Goal: Information Seeking & Learning: Learn about a topic

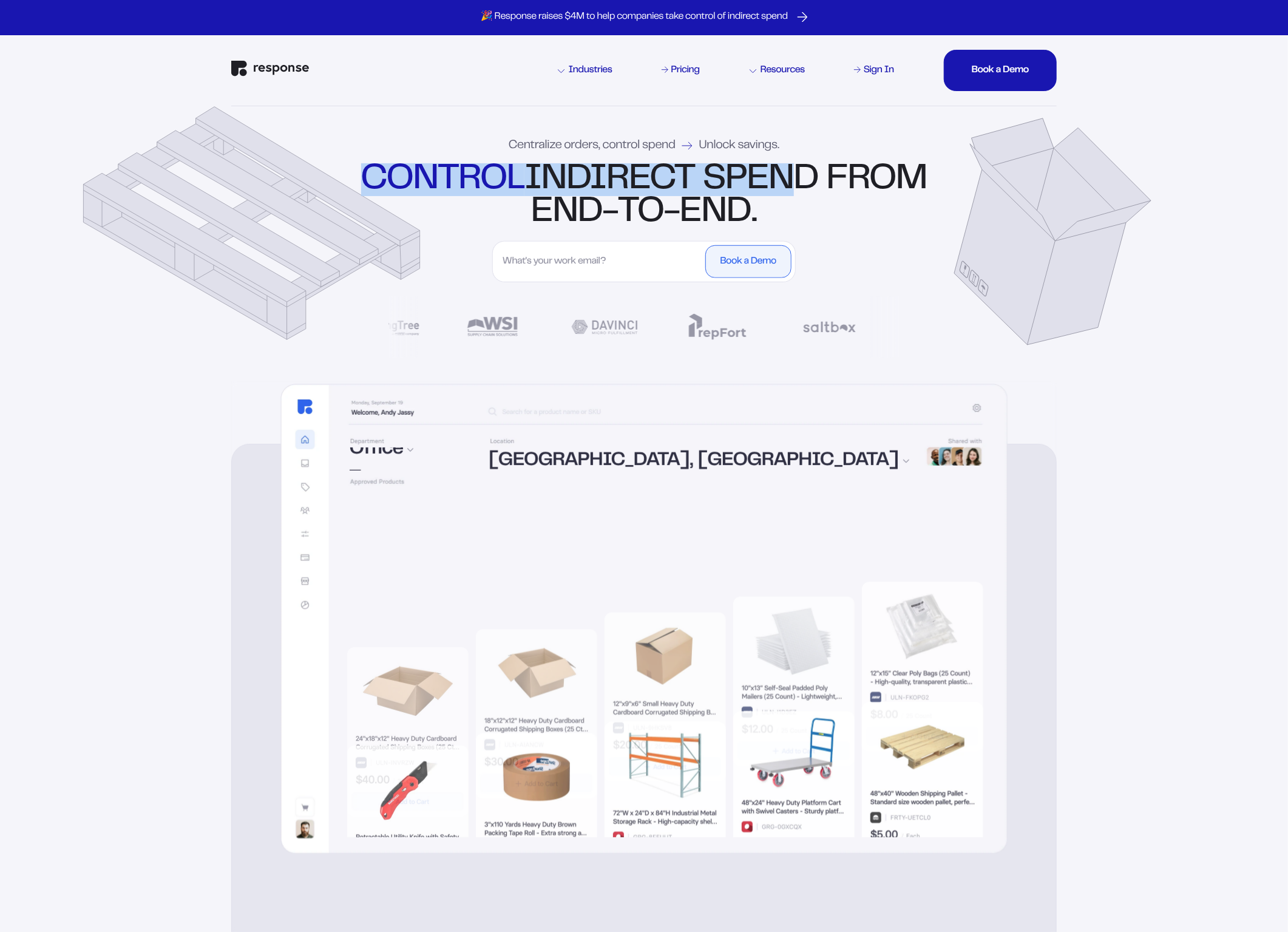
drag, startPoint x: 417, startPoint y: 173, endPoint x: 830, endPoint y: 187, distance: 413.2
click at [830, 187] on div "control indirect spend from end-to-end." at bounding box center [644, 196] width 573 height 65
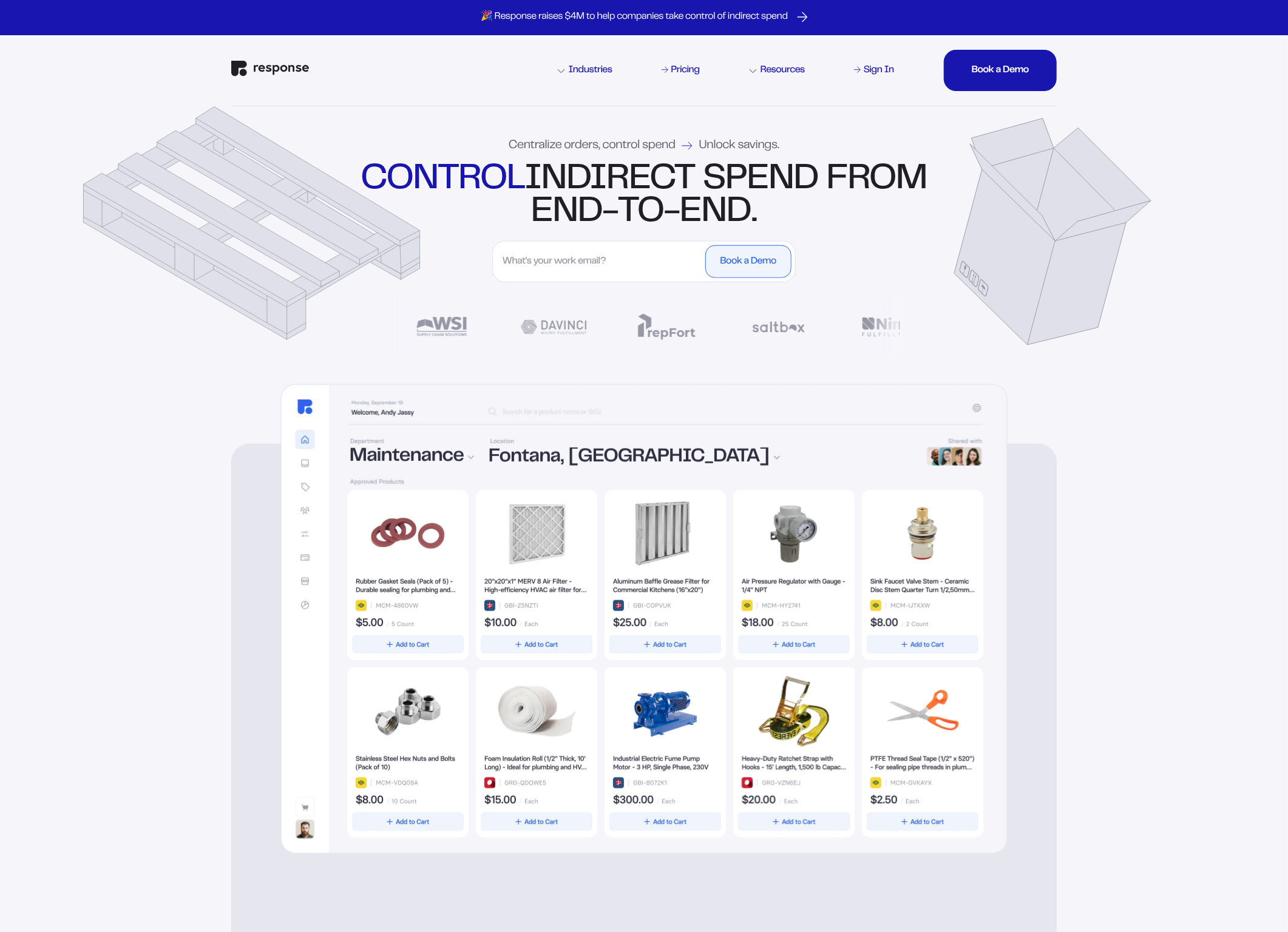
click at [924, 248] on div "Centralize orders, control spend Unlock savings. control indirect spend from en…" at bounding box center [644, 244] width 874 height 275
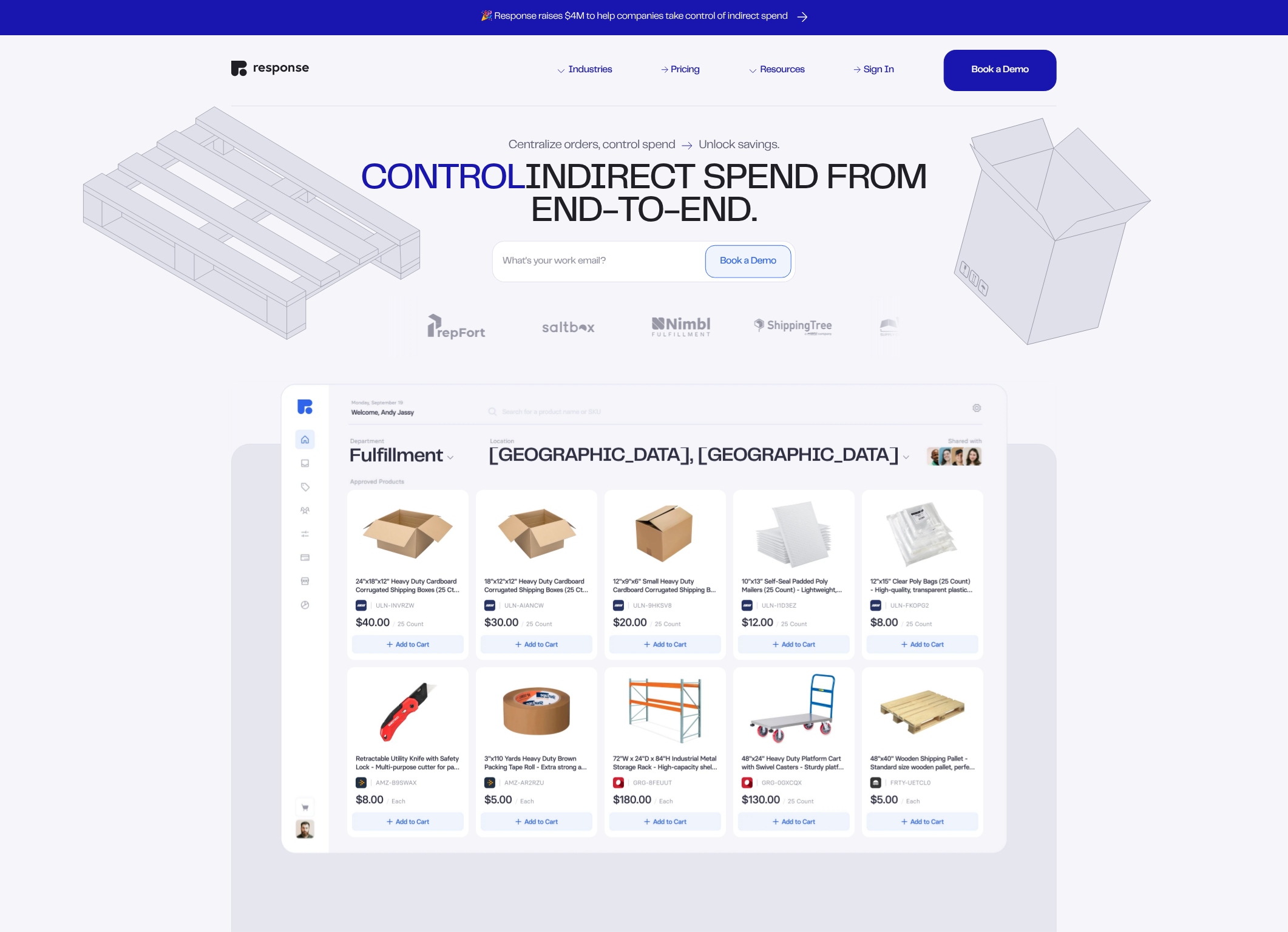
drag, startPoint x: 446, startPoint y: 168, endPoint x: 852, endPoint y: 238, distance: 412.0
click at [852, 238] on div "Centralize orders, control spend Unlock savings. control indirect spend from en…" at bounding box center [644, 244] width 874 height 275
click at [231, 370] on div "Centralize orders, control spend Unlock savings. control indirect spend from en…" at bounding box center [644, 244] width 874 height 275
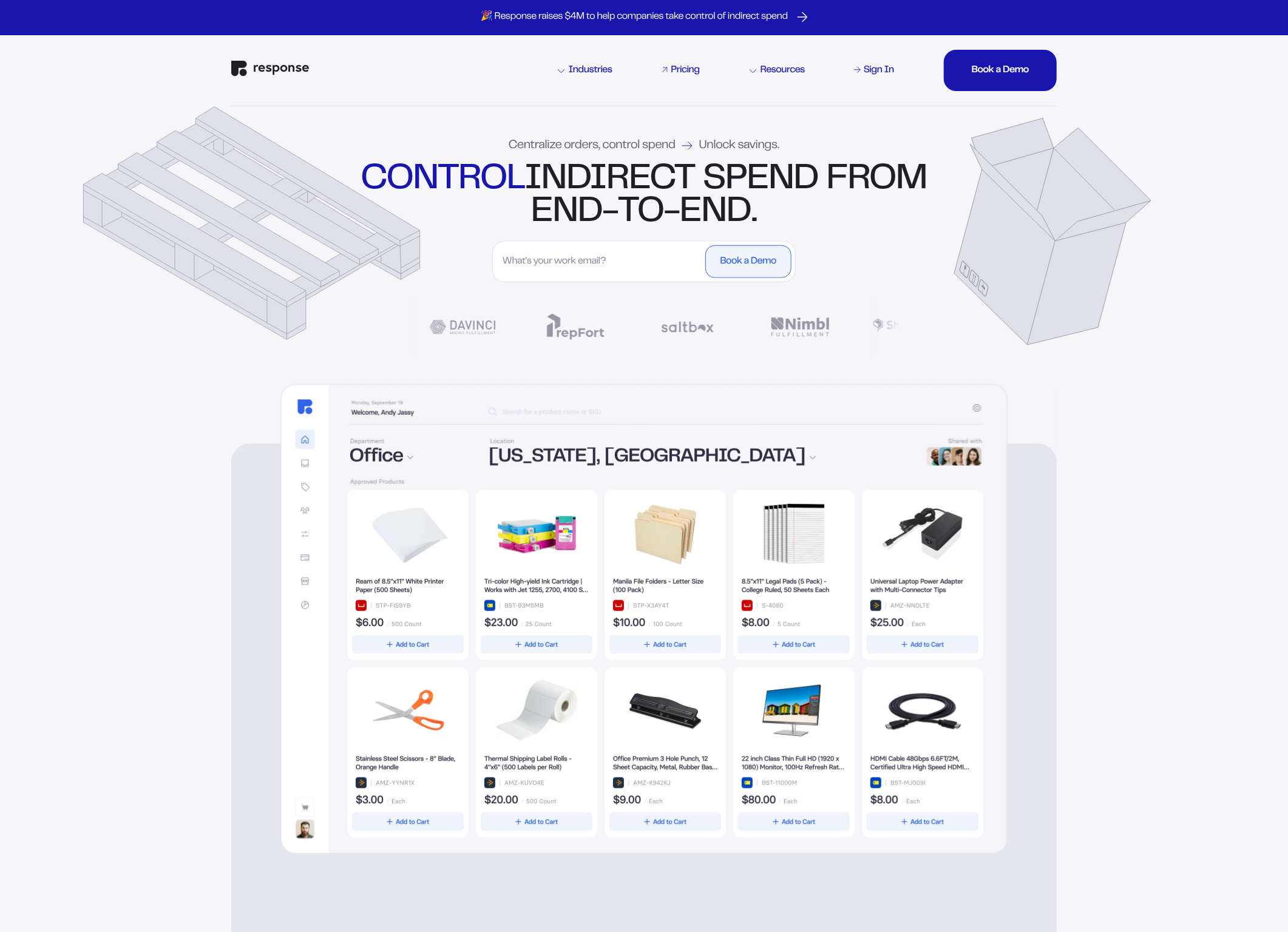
click at [682, 69] on div "Pricing" at bounding box center [685, 70] width 29 height 9
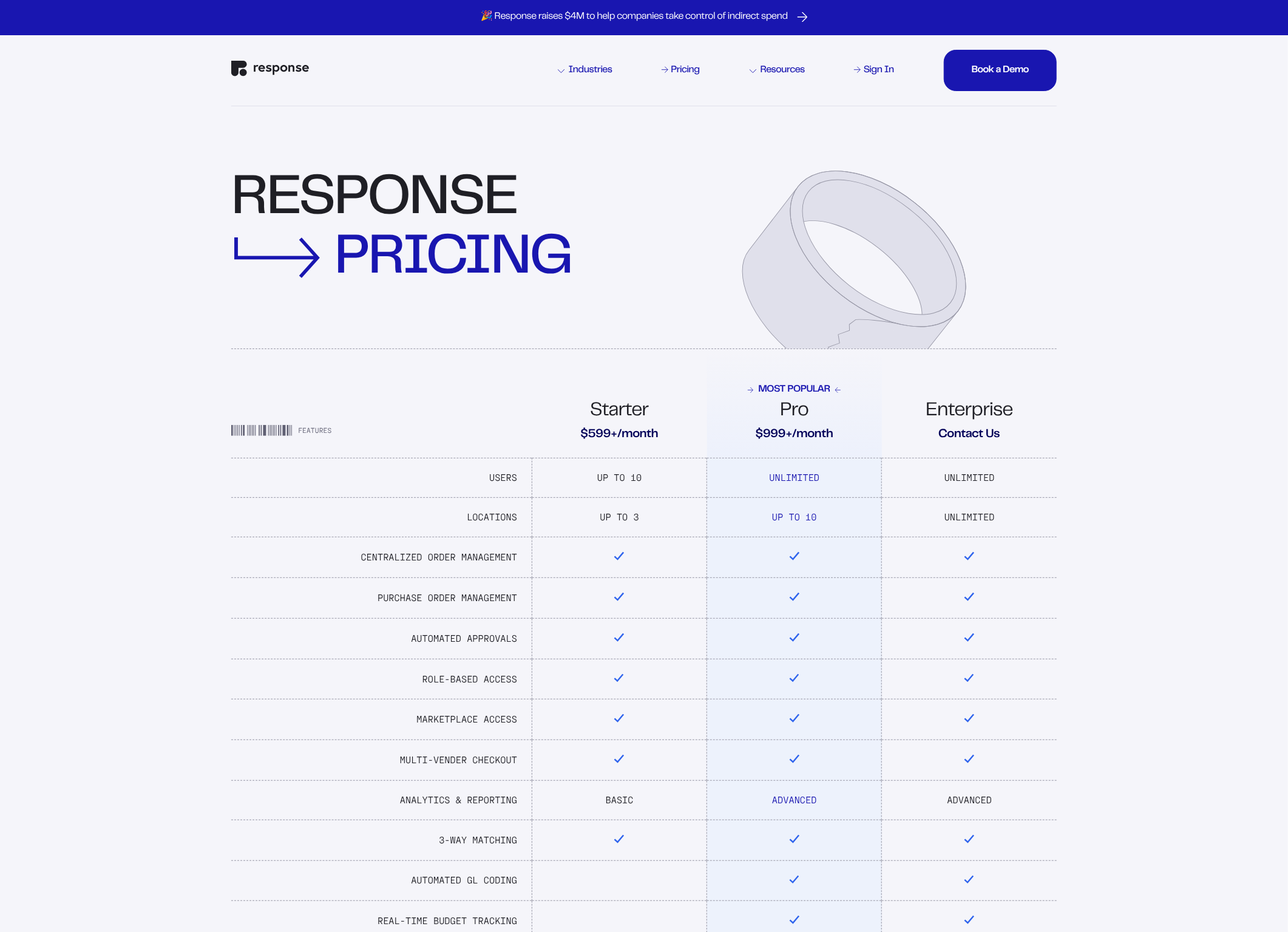
scroll to position [1, 0]
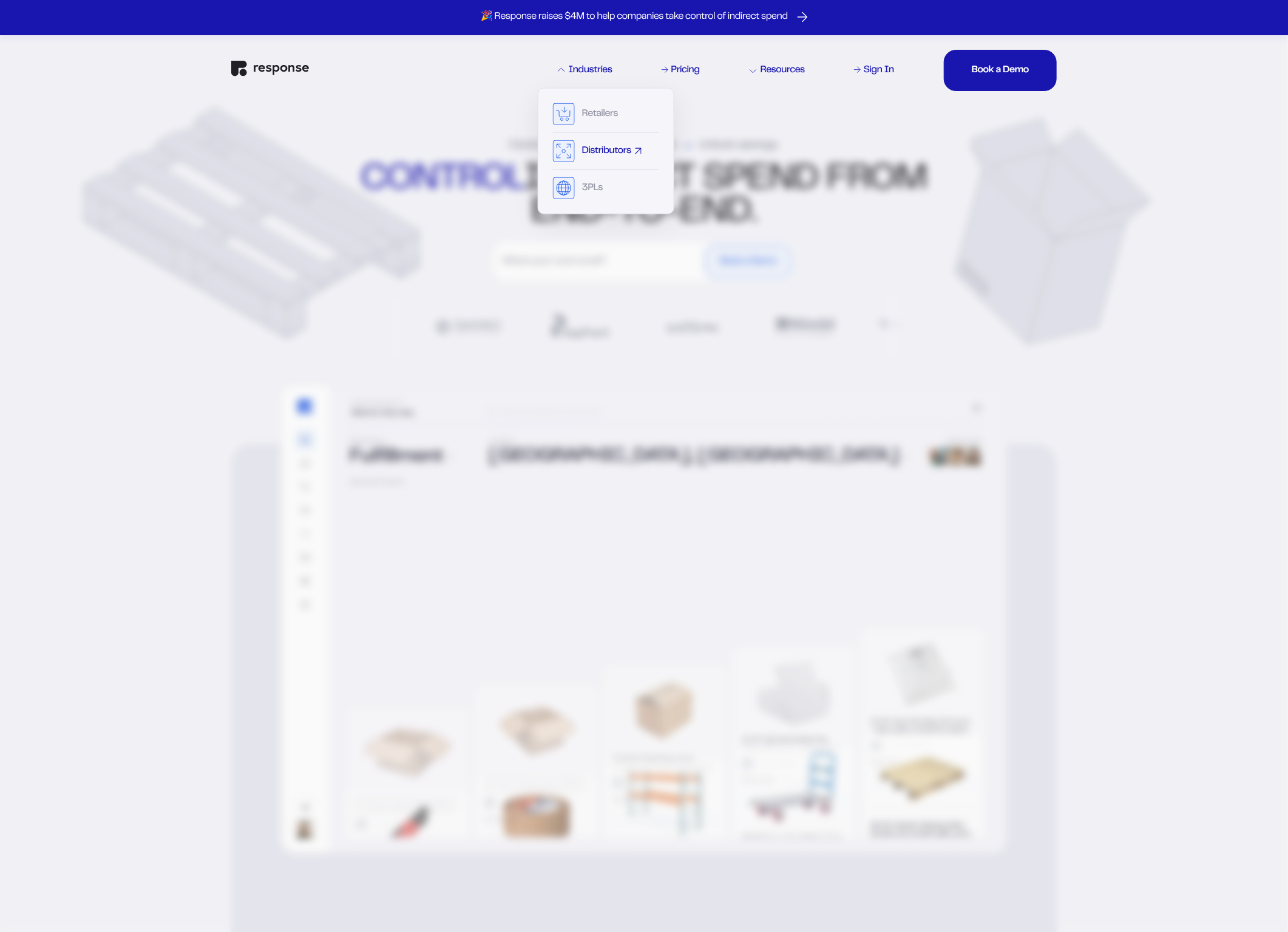
click at [595, 152] on div "Distributors" at bounding box center [606, 151] width 49 height 9
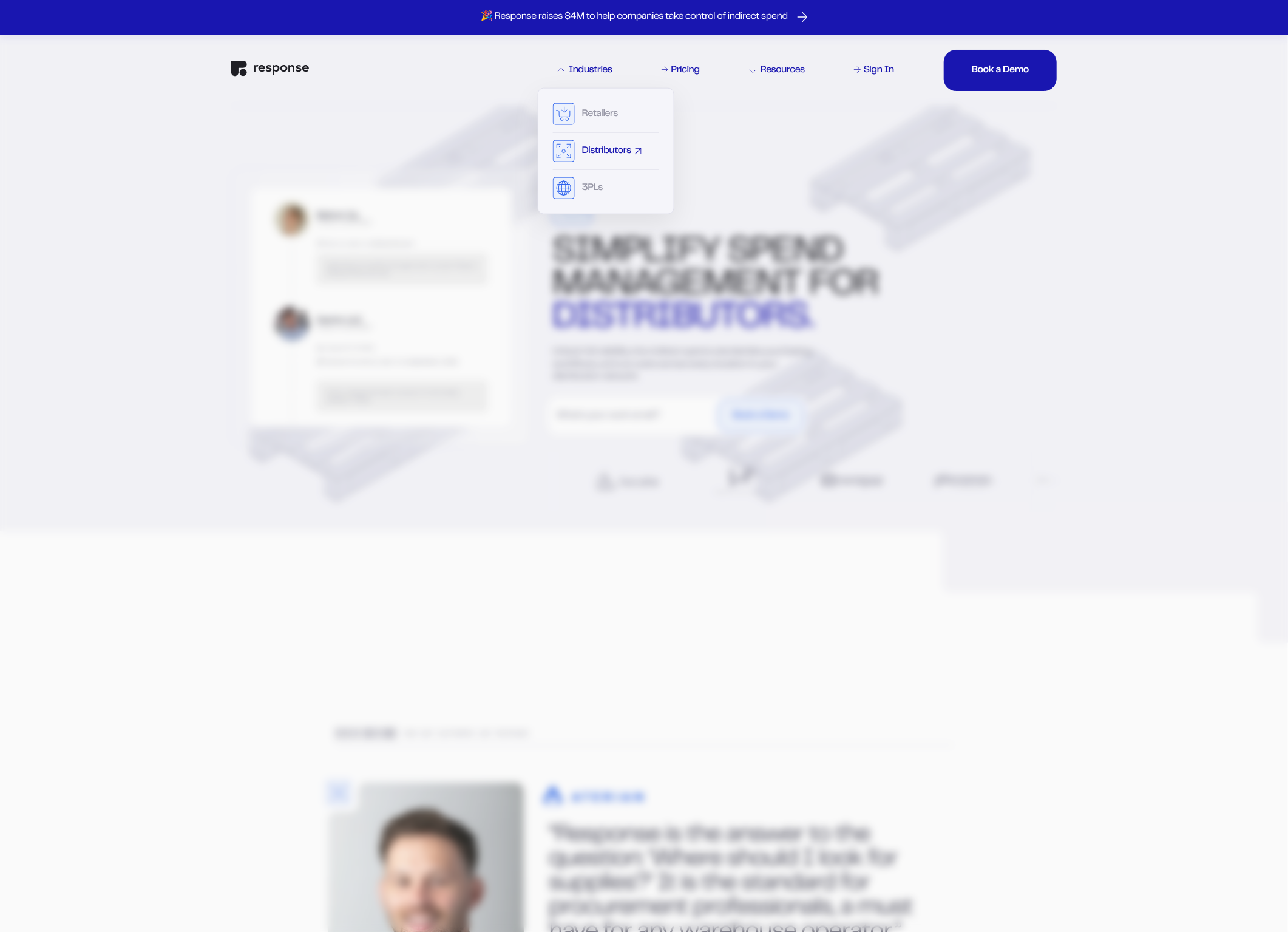
click at [599, 147] on div "Distributors" at bounding box center [606, 151] width 49 height 9
click at [601, 146] on div "Distributors" at bounding box center [606, 151] width 49 height 9
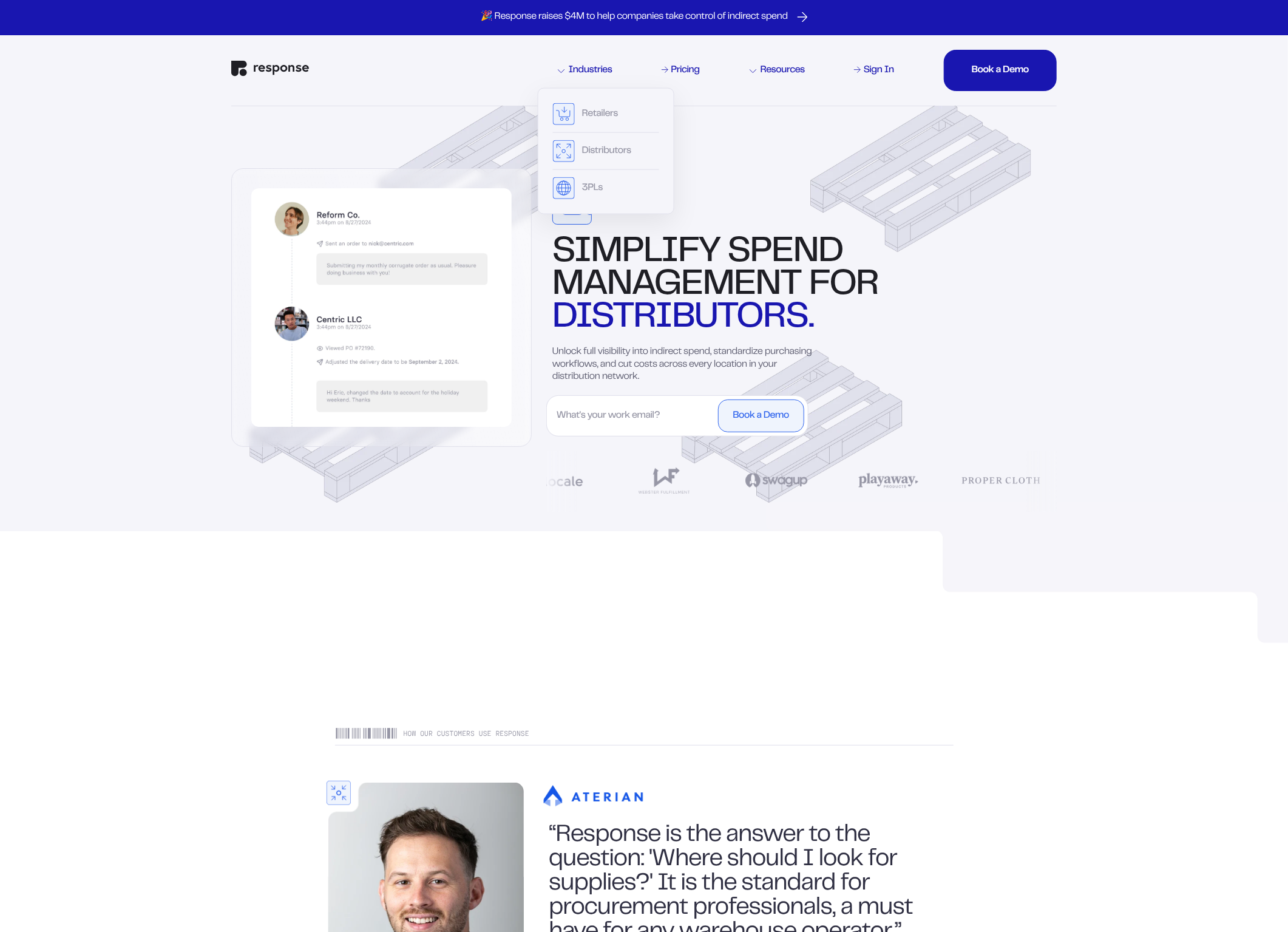
click at [882, 579] on img at bounding box center [1057, 573] width 583 height 141
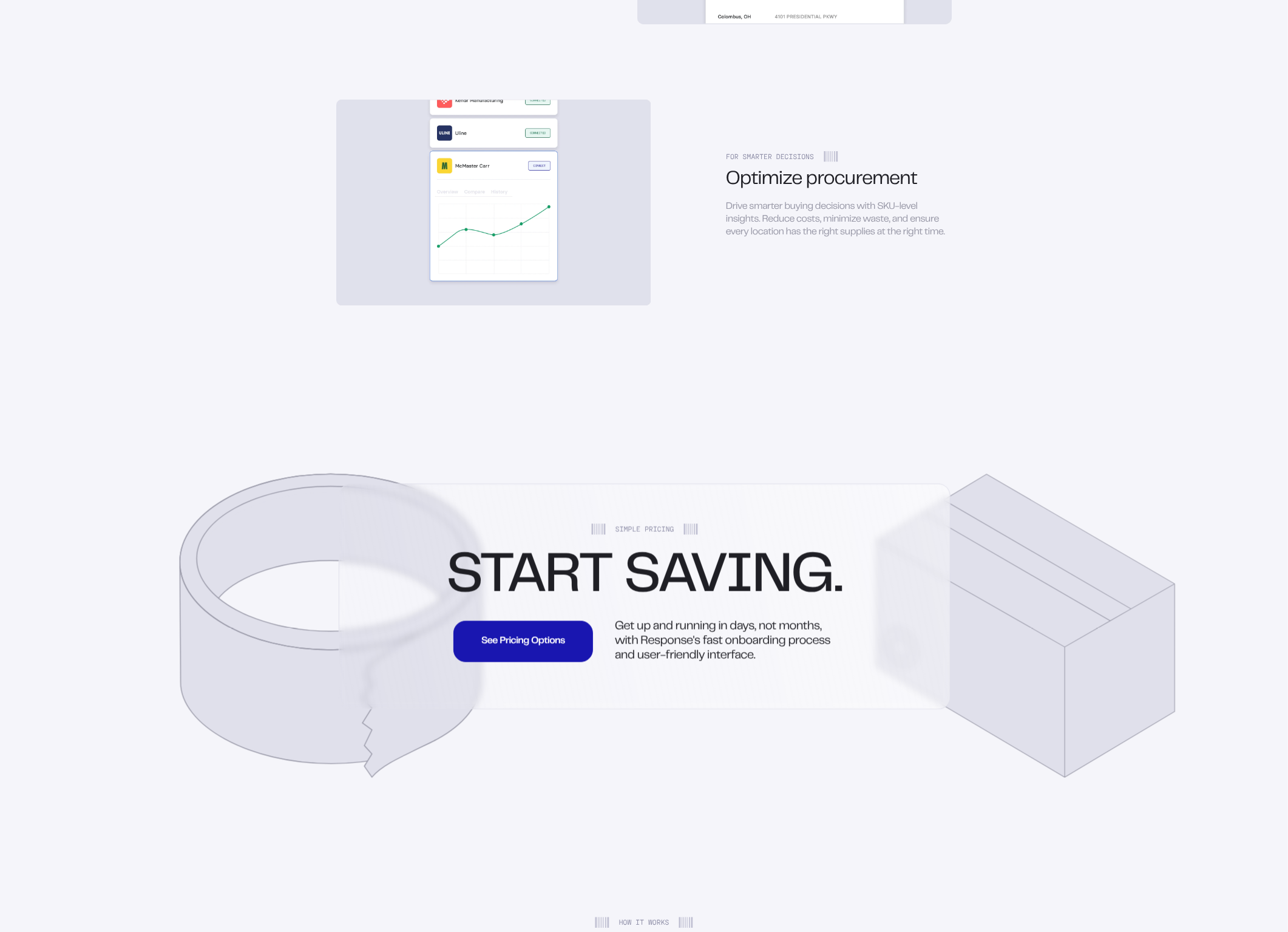
scroll to position [2024, 0]
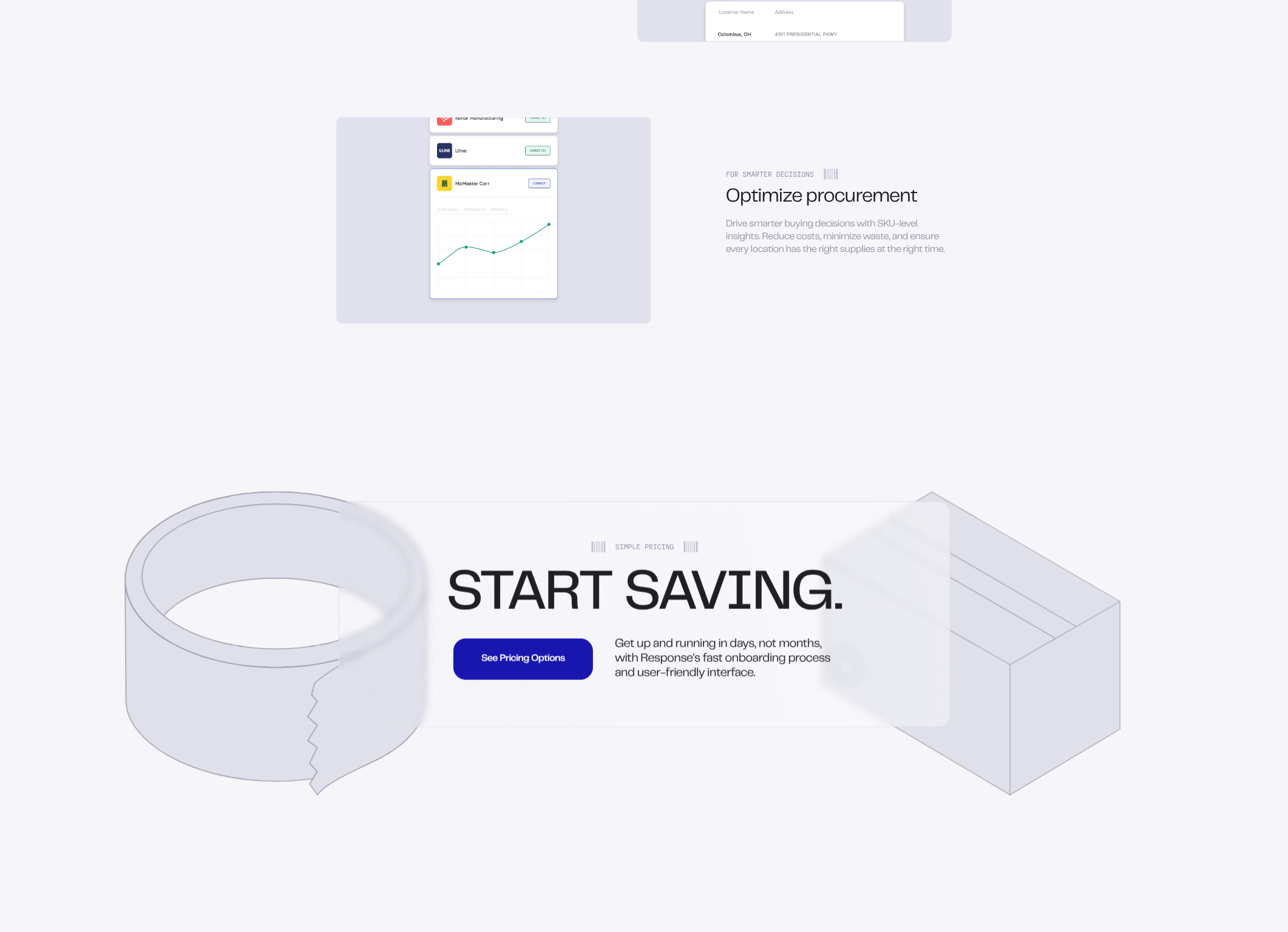
click at [544, 190] on img at bounding box center [494, 220] width 314 height 206
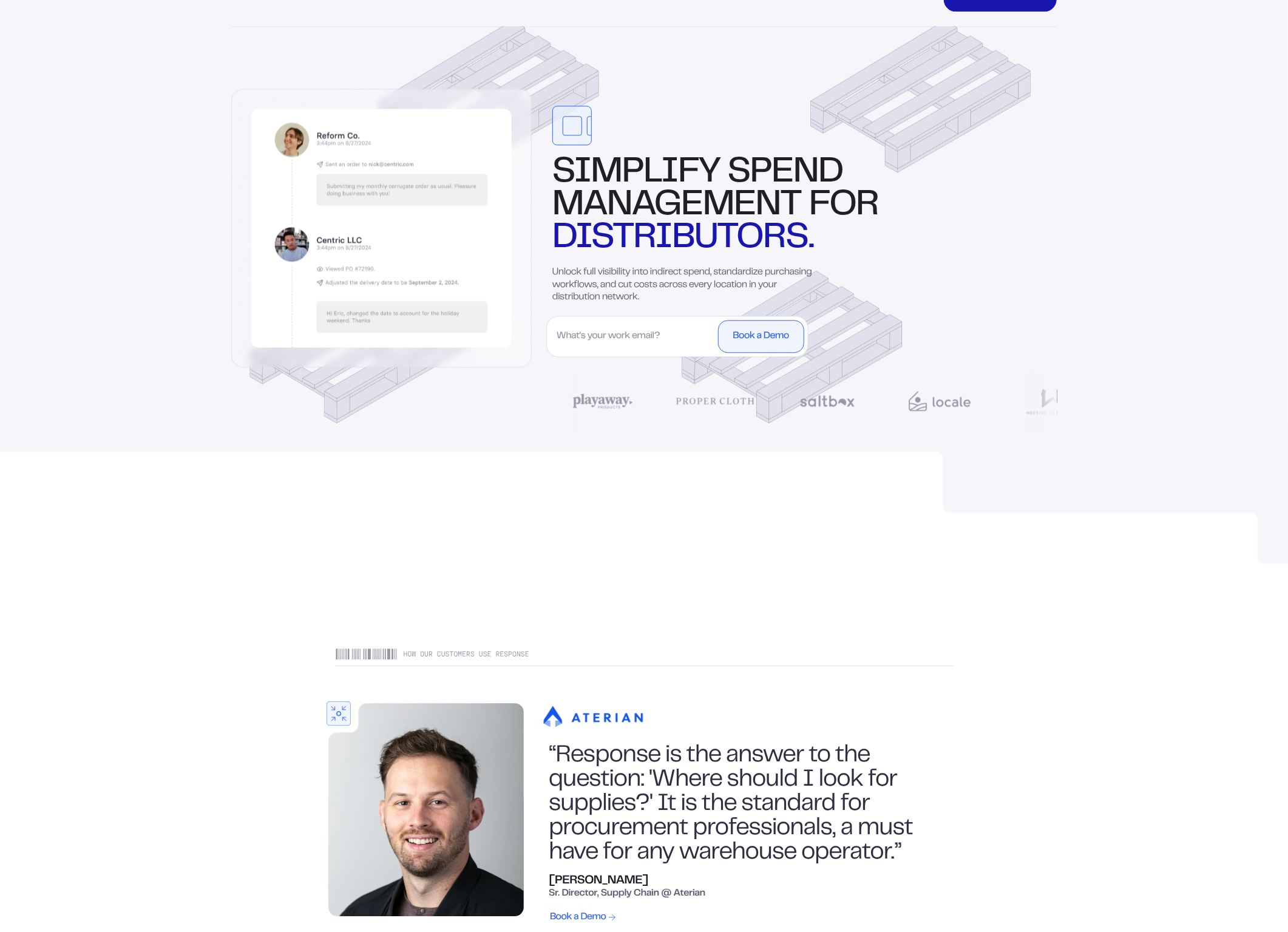
scroll to position [0, 0]
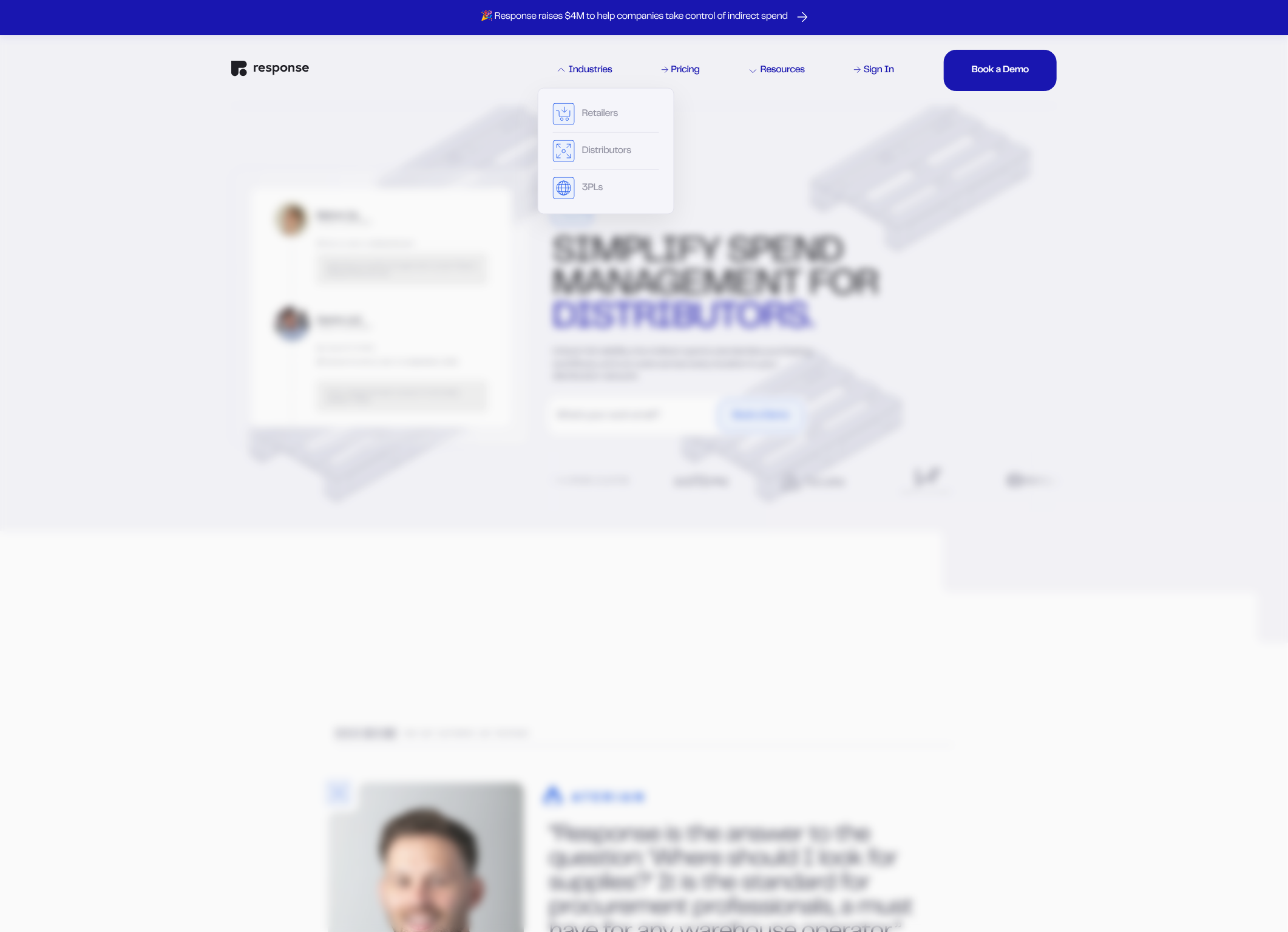
click at [593, 69] on div "Industries" at bounding box center [585, 70] width 55 height 9
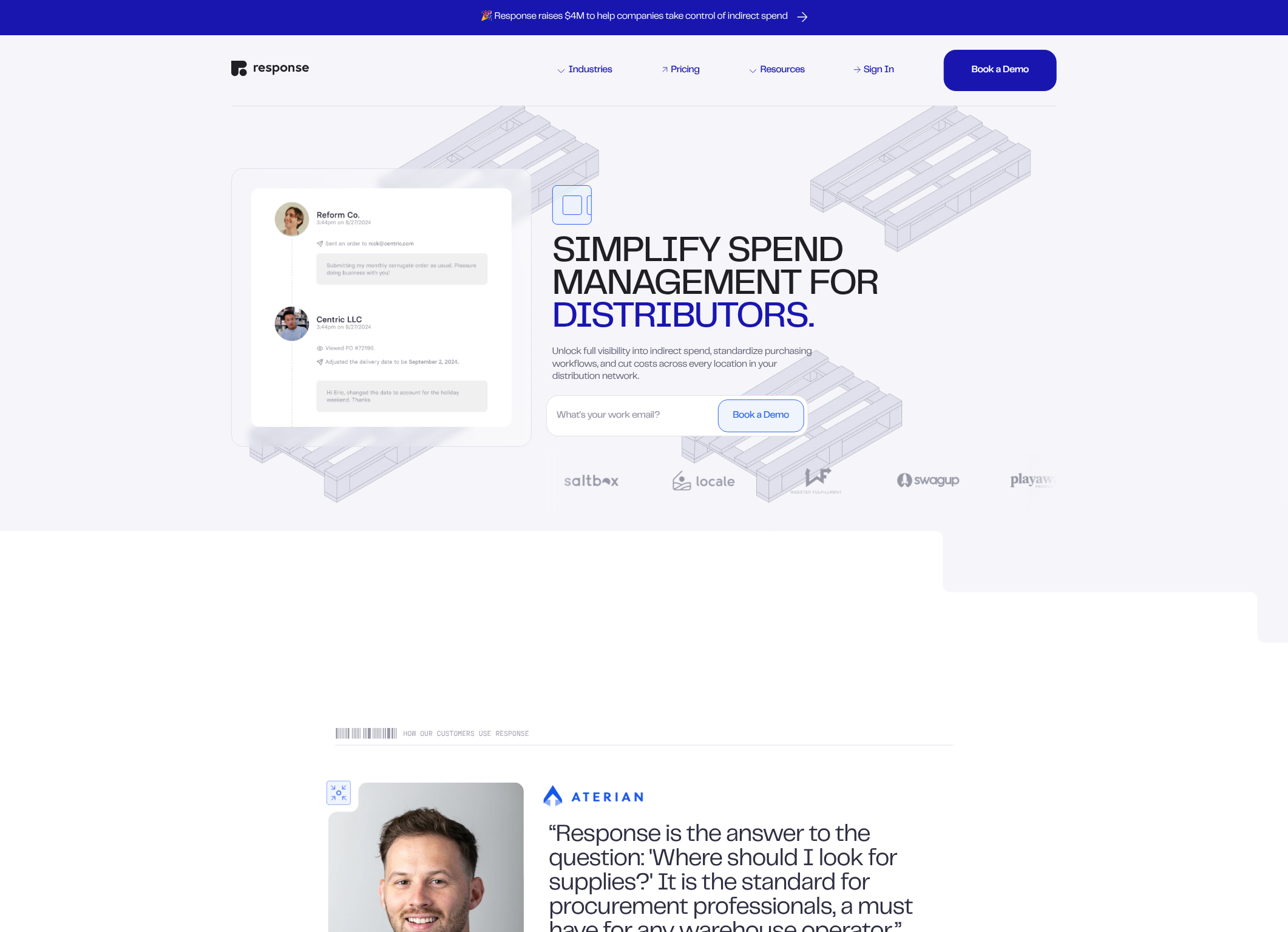
click at [674, 73] on div "Pricing" at bounding box center [685, 70] width 29 height 9
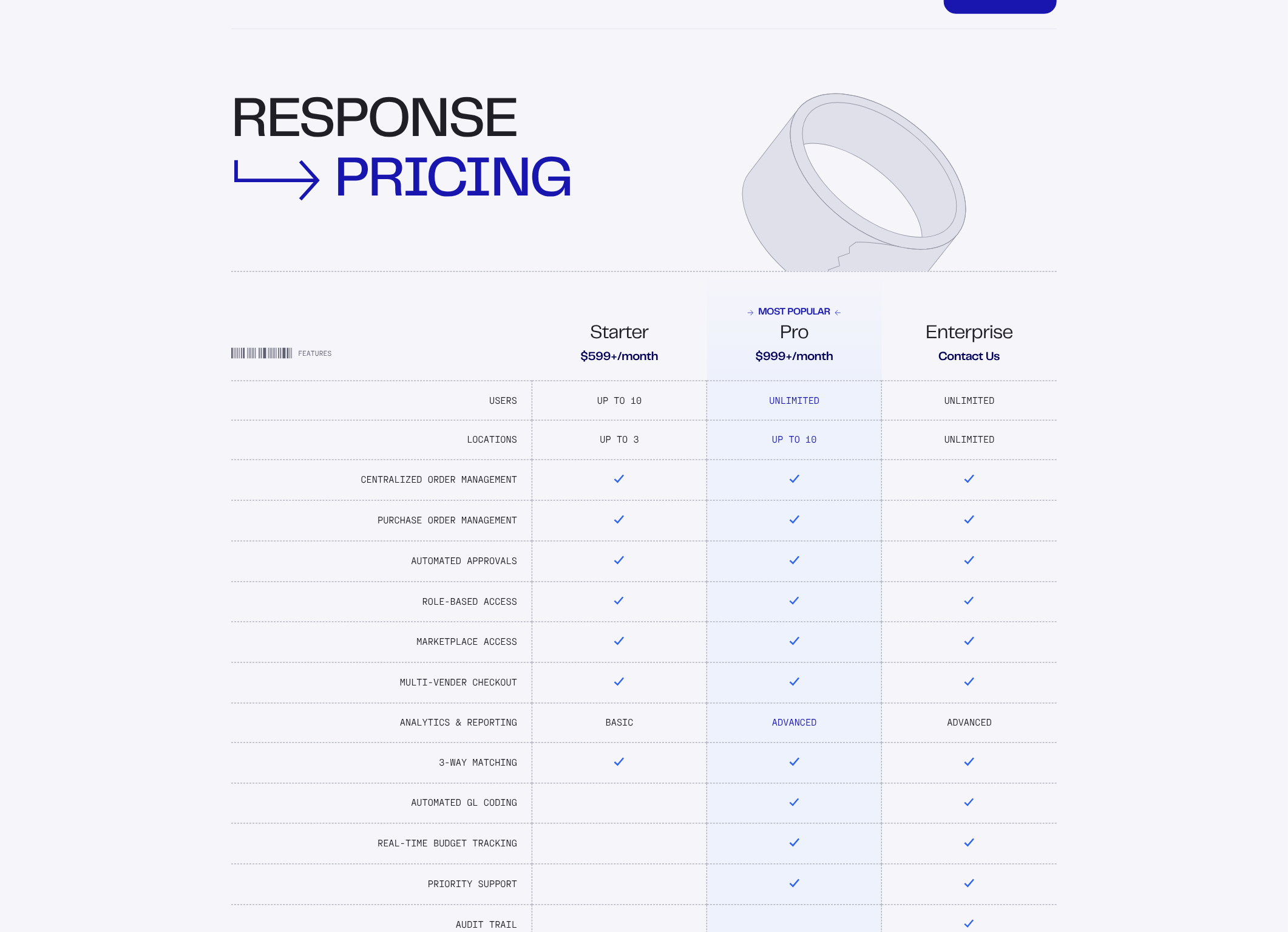
scroll to position [162, 0]
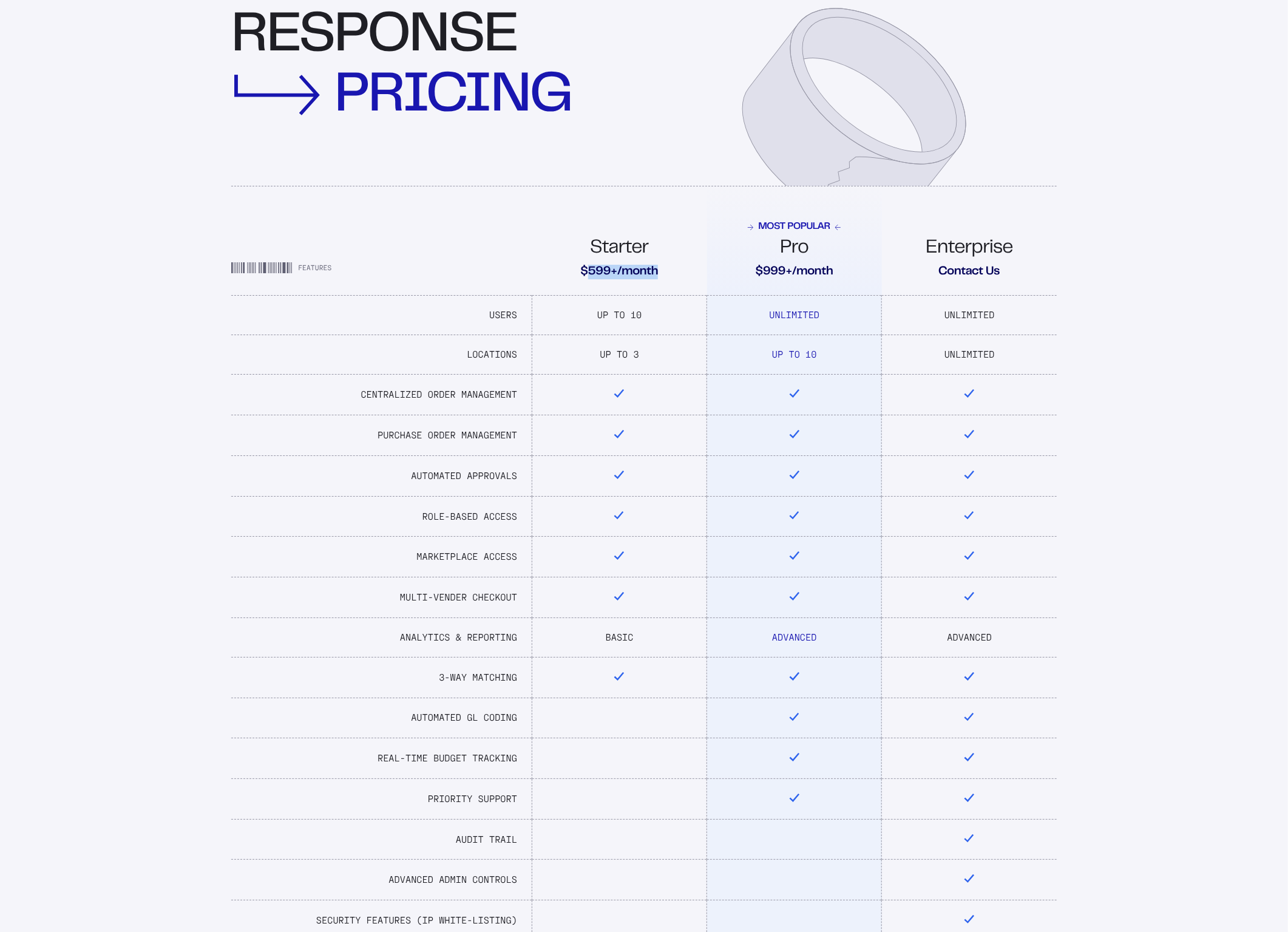
drag, startPoint x: 585, startPoint y: 275, endPoint x: 675, endPoint y: 284, distance: 90.4
click at [675, 283] on th "Starter $599+/month" at bounding box center [619, 240] width 175 height 109
click at [653, 376] on td at bounding box center [619, 395] width 175 height 41
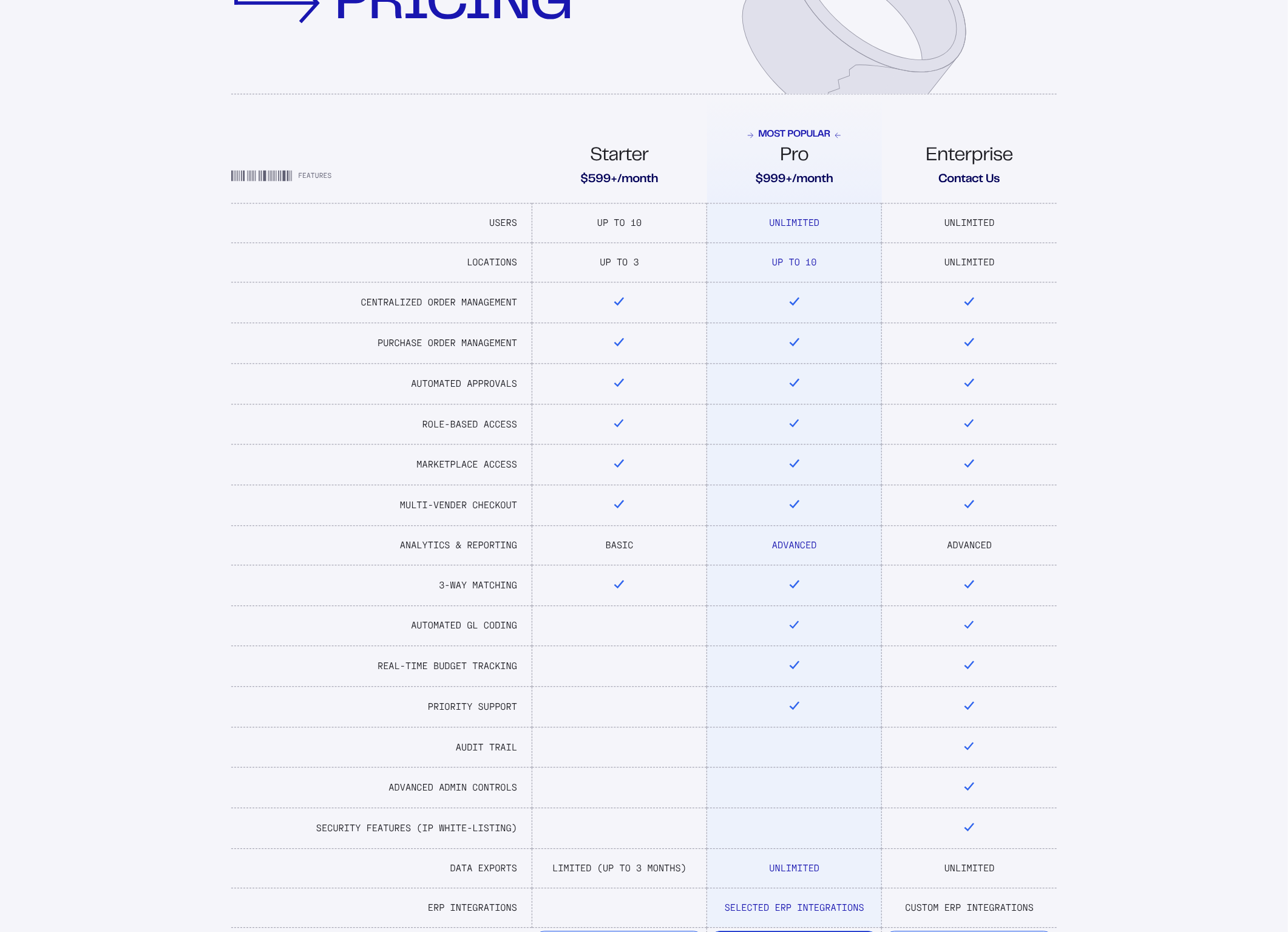
scroll to position [405, 0]
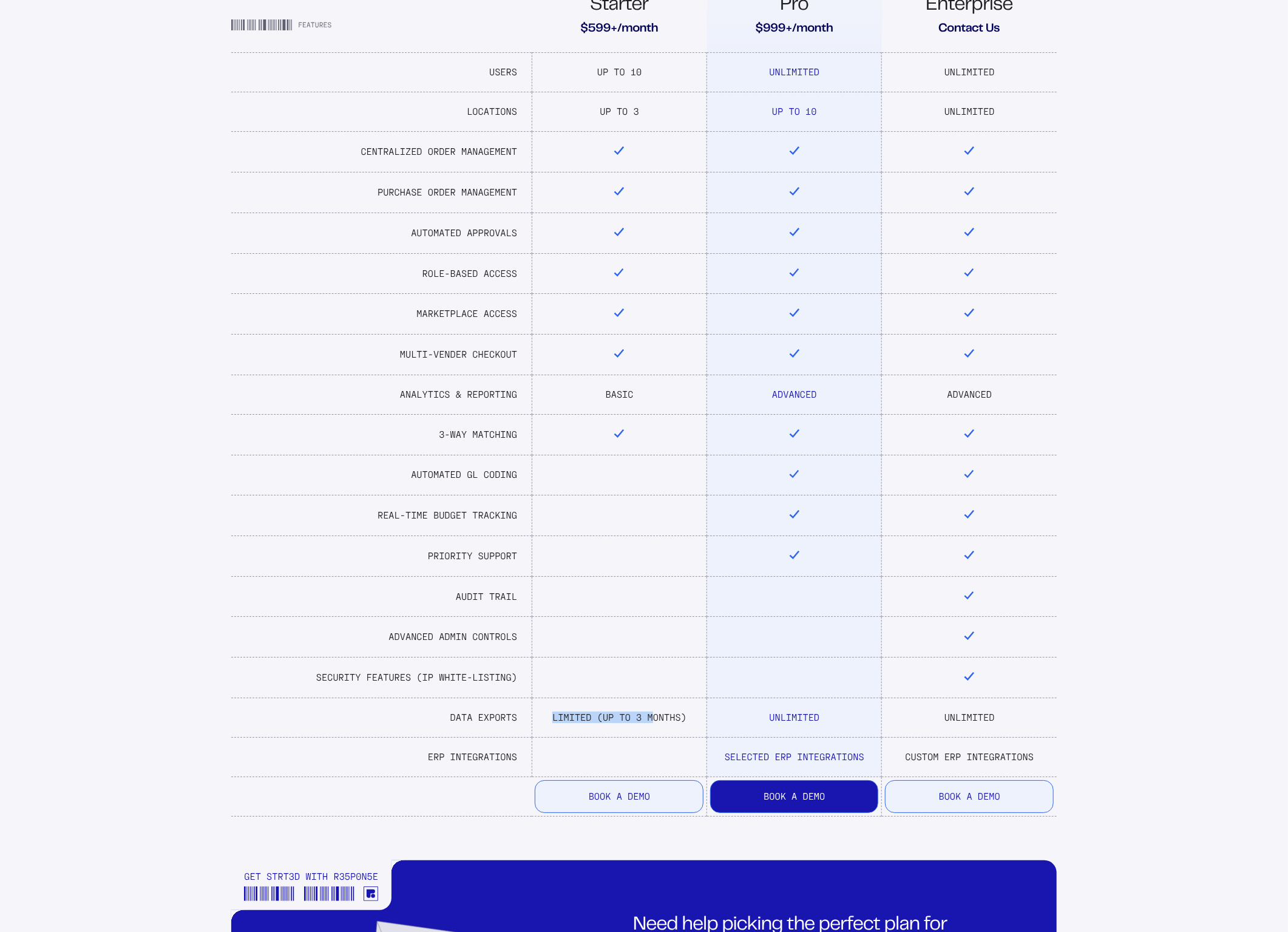
drag, startPoint x: 577, startPoint y: 723, endPoint x: 651, endPoint y: 730, distance: 74.3
click at [651, 730] on td "Limited (Up To 3 Months)" at bounding box center [619, 717] width 175 height 39
click at [664, 740] on td at bounding box center [619, 756] width 175 height 39
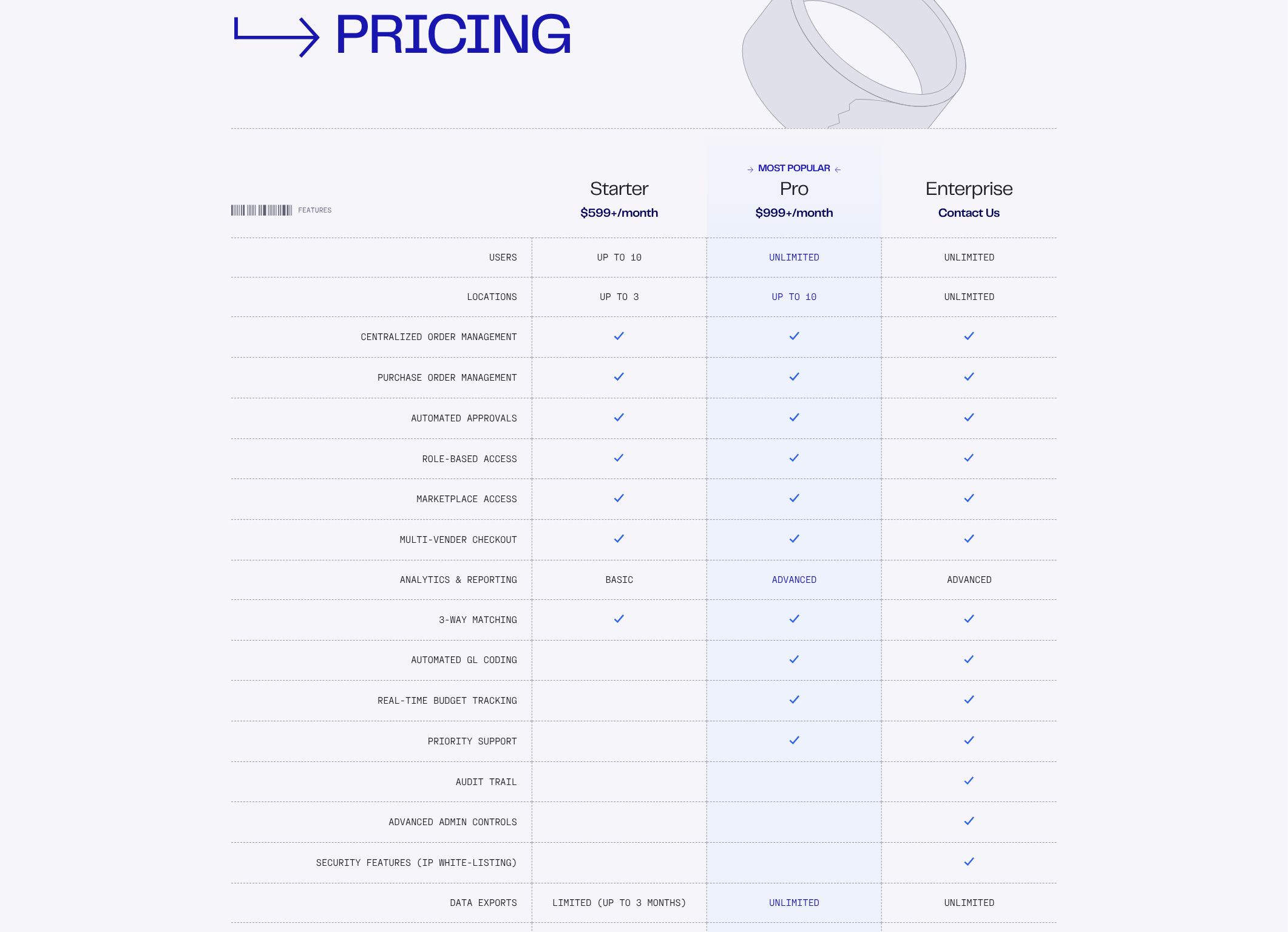
scroll to position [0, 0]
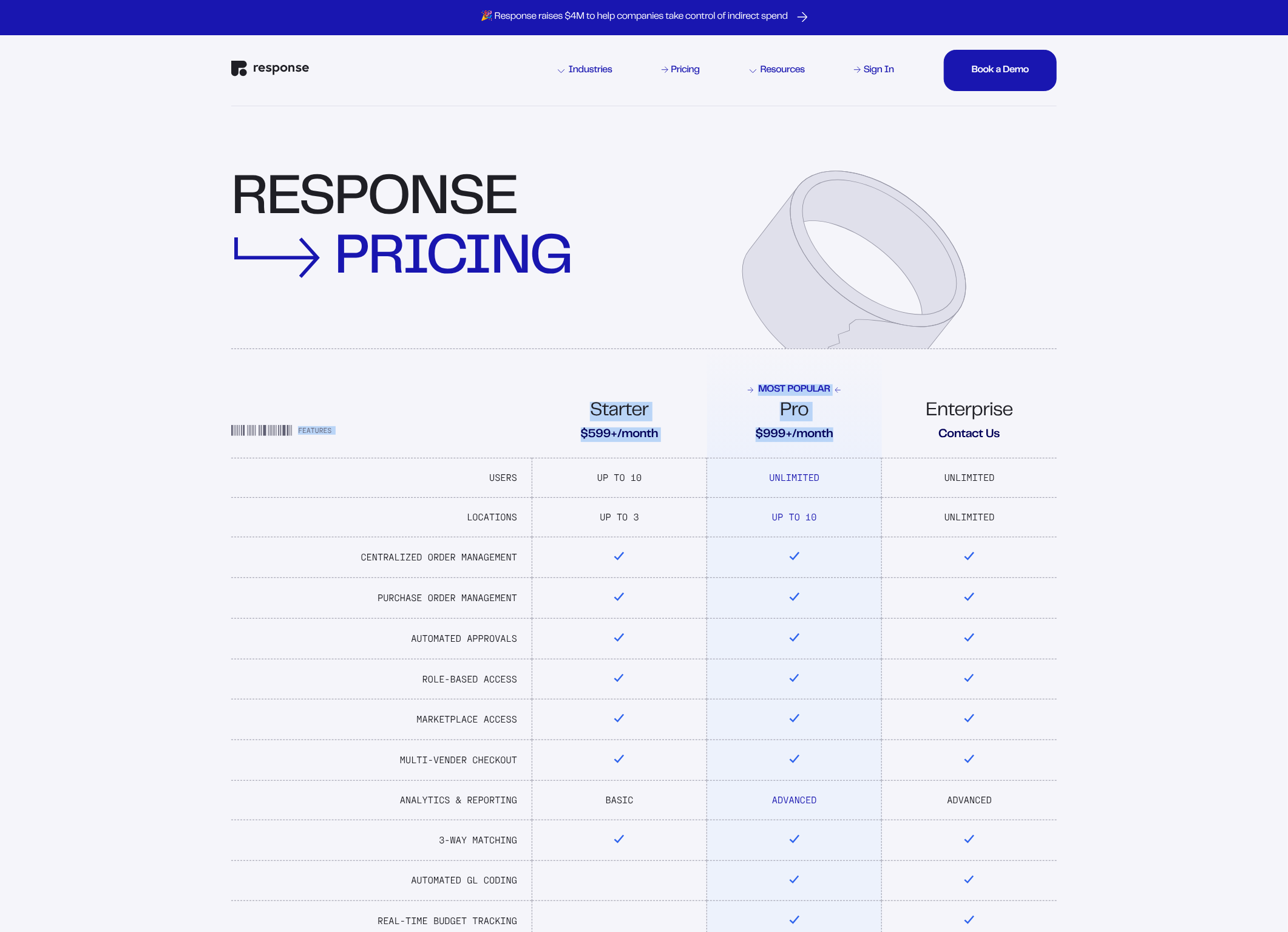
drag, startPoint x: 835, startPoint y: 440, endPoint x: 515, endPoint y: 387, distance: 324.4
click at [515, 387] on tr "Features Starter $599+/month Most Popular Pro $999+/month Enterprise Contact Us" at bounding box center [644, 403] width 826 height 109
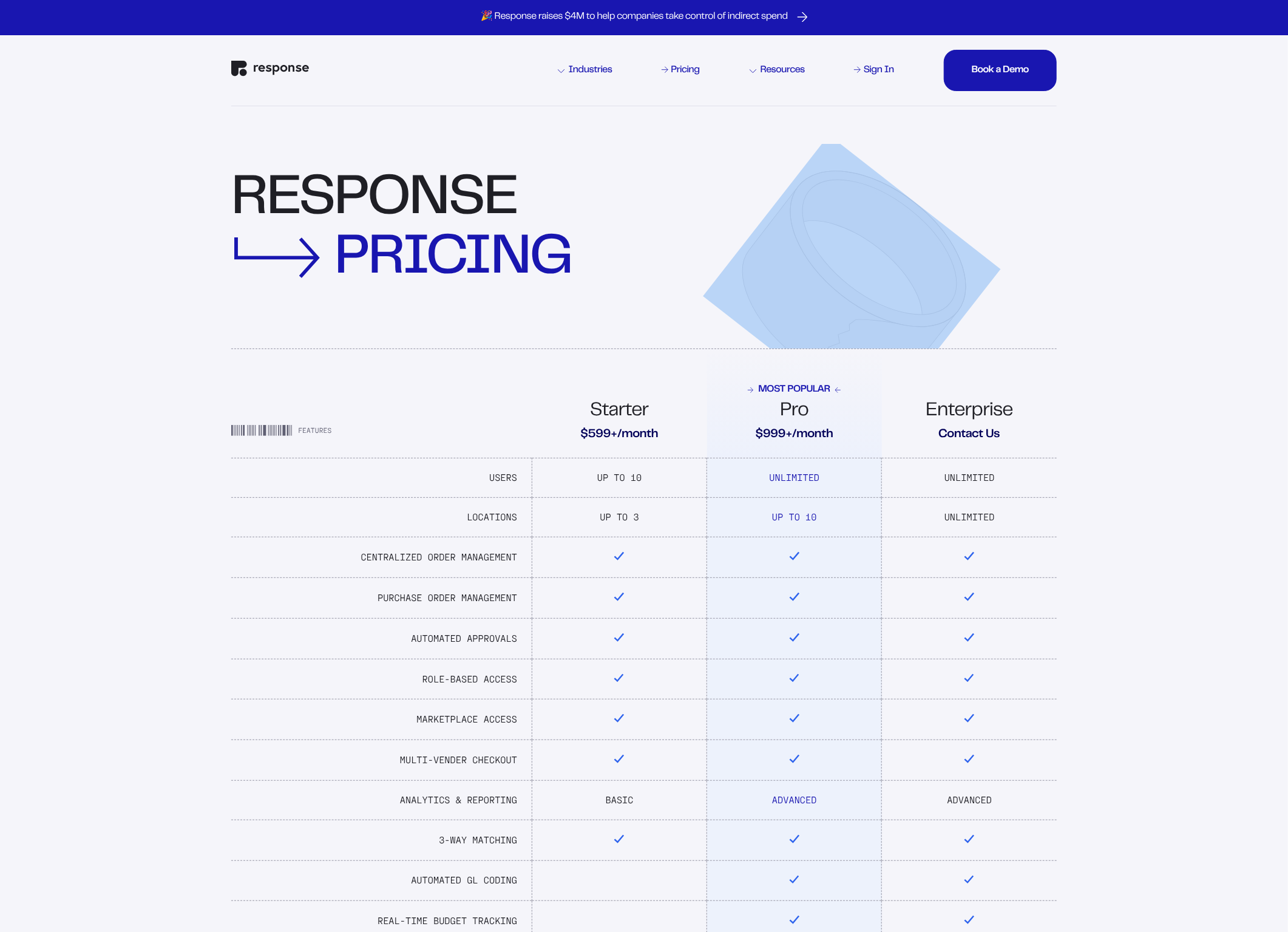
drag, startPoint x: 227, startPoint y: 172, endPoint x: 796, endPoint y: 284, distance: 579.9
click at [800, 280] on div "response pricing Features Starter $599+/month Most Popular Pro $999+/month Ente…" at bounding box center [644, 686] width 874 height 1160
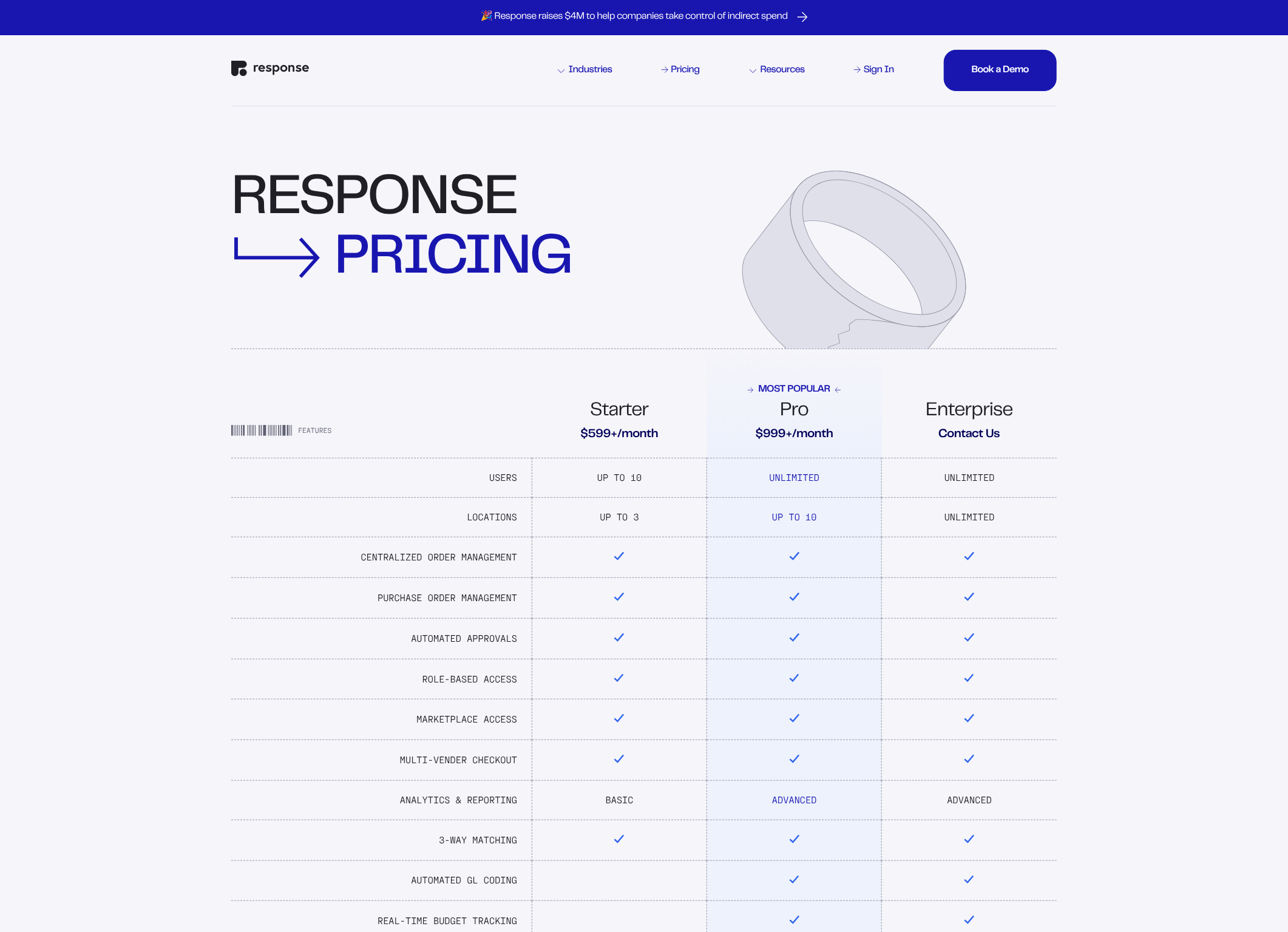
drag, startPoint x: 646, startPoint y: 313, endPoint x: 644, endPoint y: 302, distance: 11.2
click at [646, 312] on div "response pricing" at bounding box center [644, 246] width 826 height 206
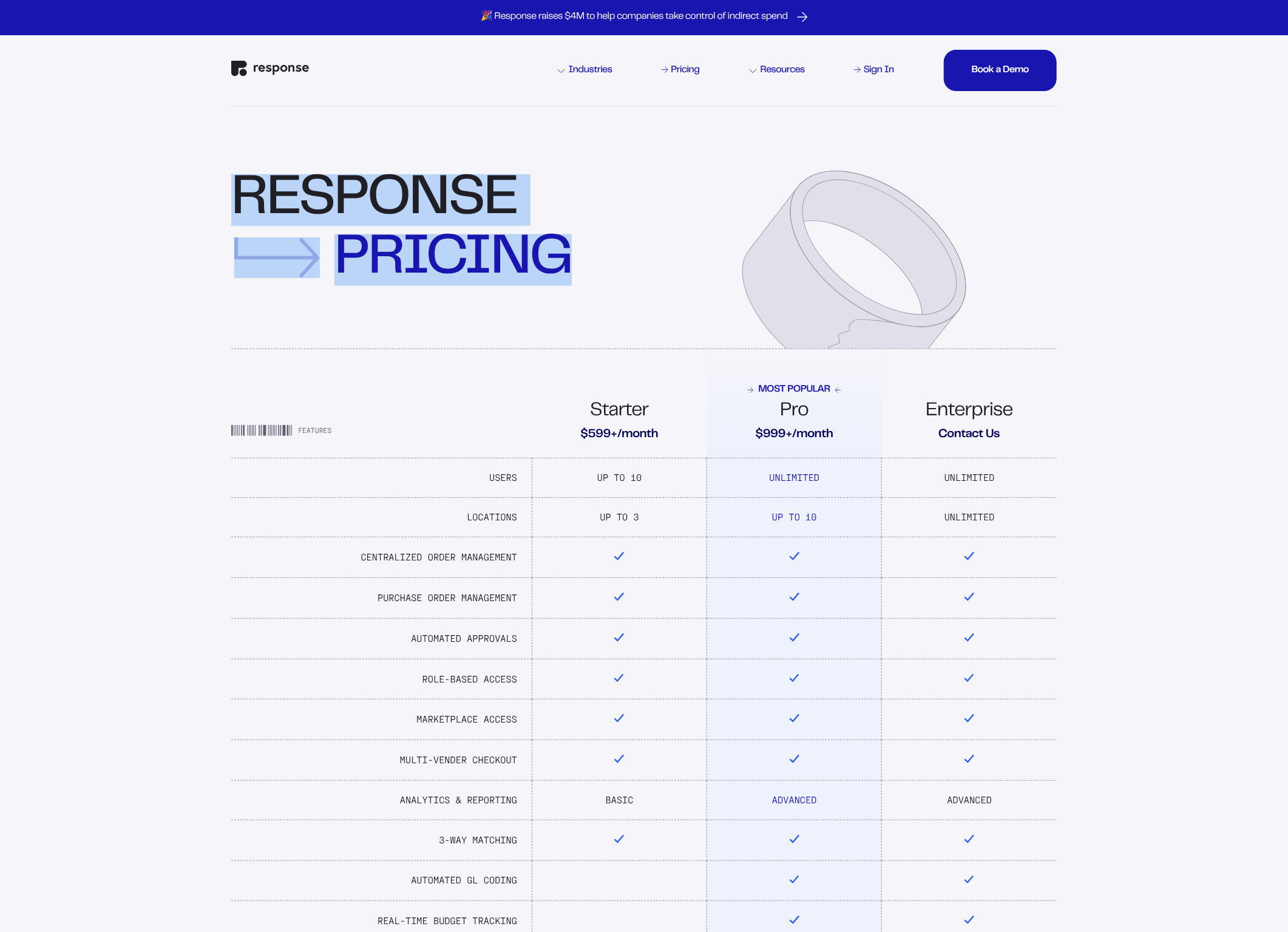
drag, startPoint x: 593, startPoint y: 263, endPoint x: 198, endPoint y: 178, distance: 404.0
click at [749, 134] on div "response pricing Features Starter $599+/month Most Popular Pro $999+/month Ente…" at bounding box center [644, 686] width 874 height 1160
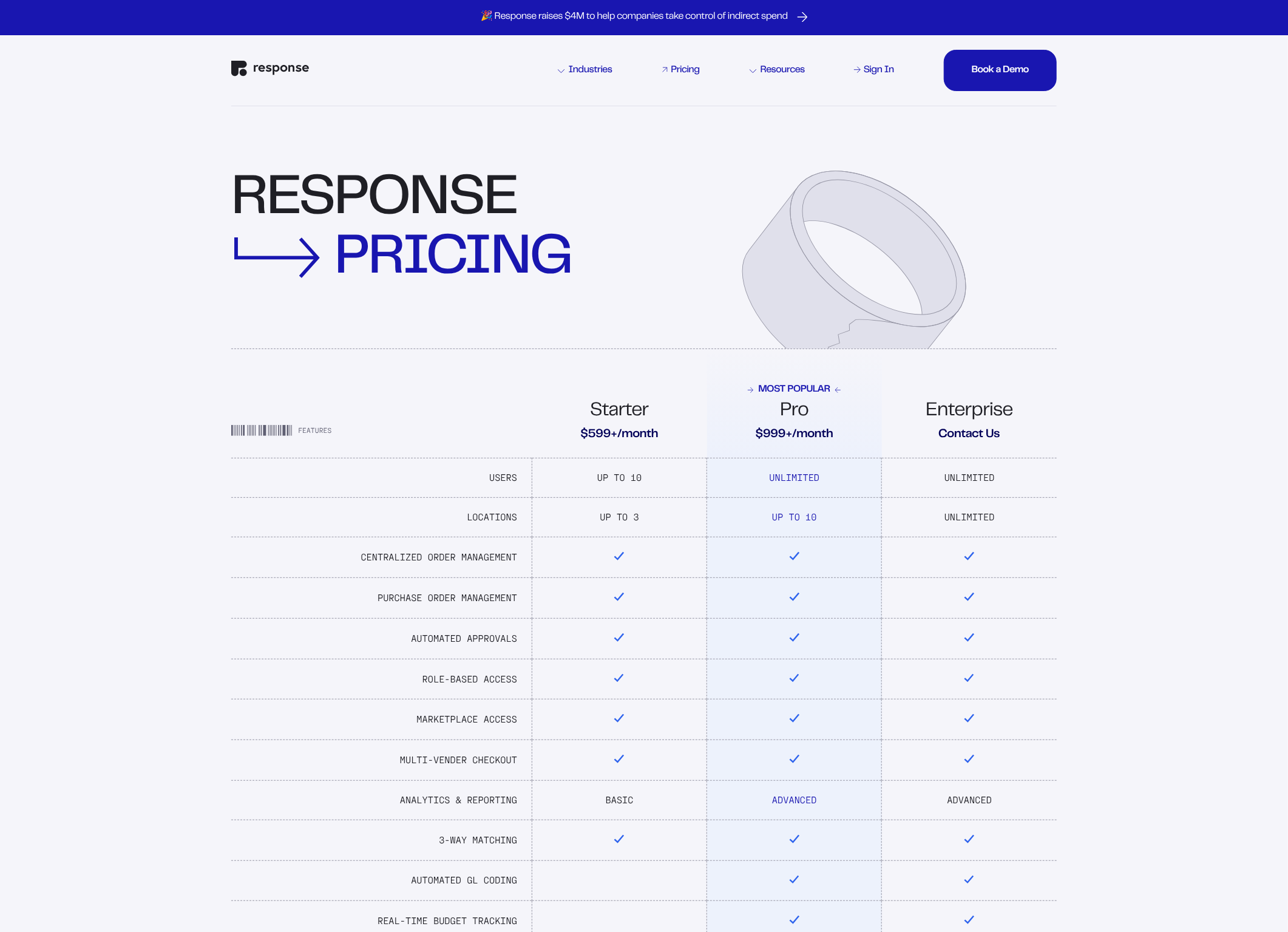
click at [698, 70] on div "Pricing" at bounding box center [685, 70] width 29 height 9
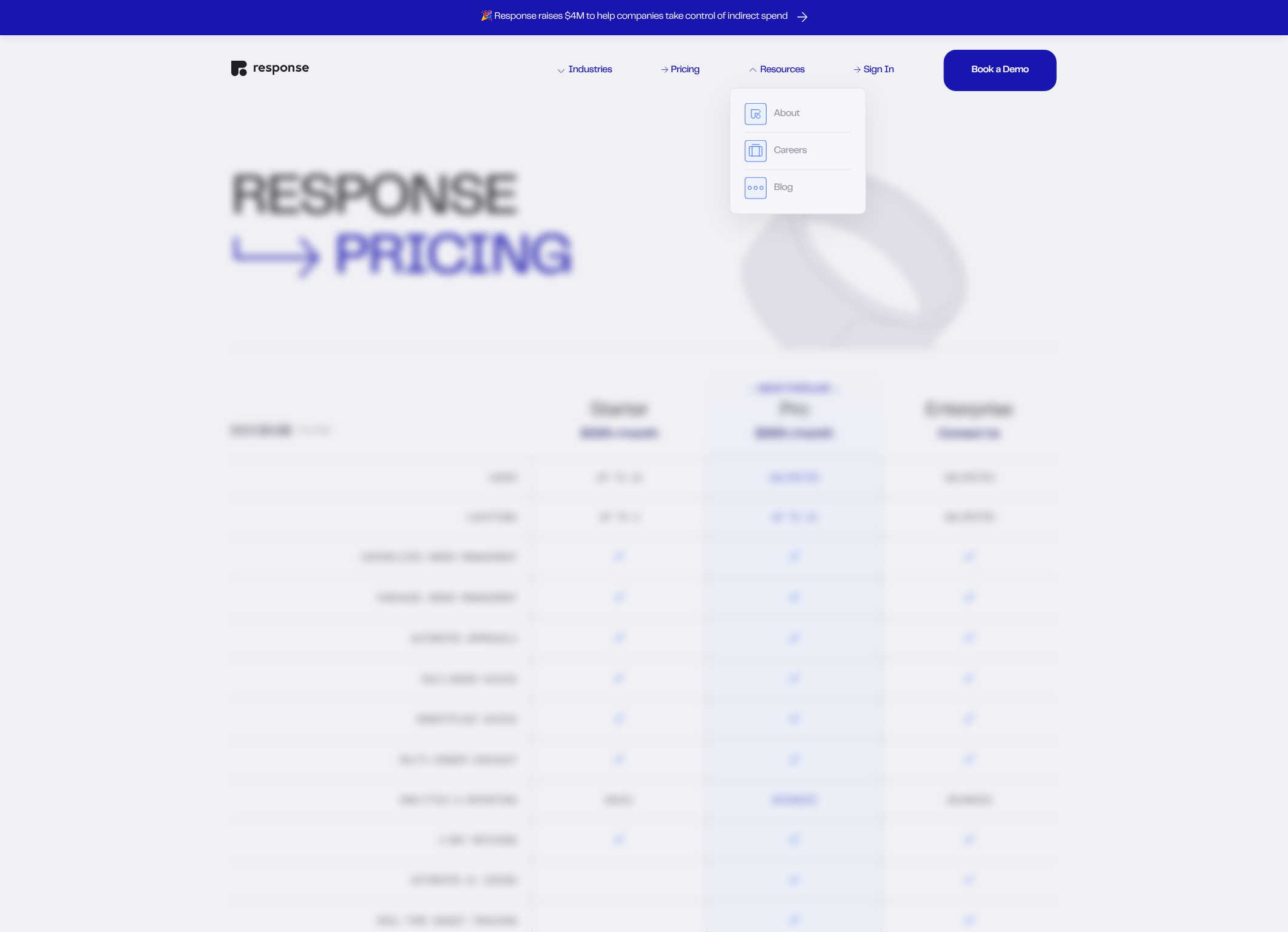
click at [782, 67] on div "Resources" at bounding box center [777, 70] width 55 height 9
